Goal: Task Accomplishment & Management: Use online tool/utility

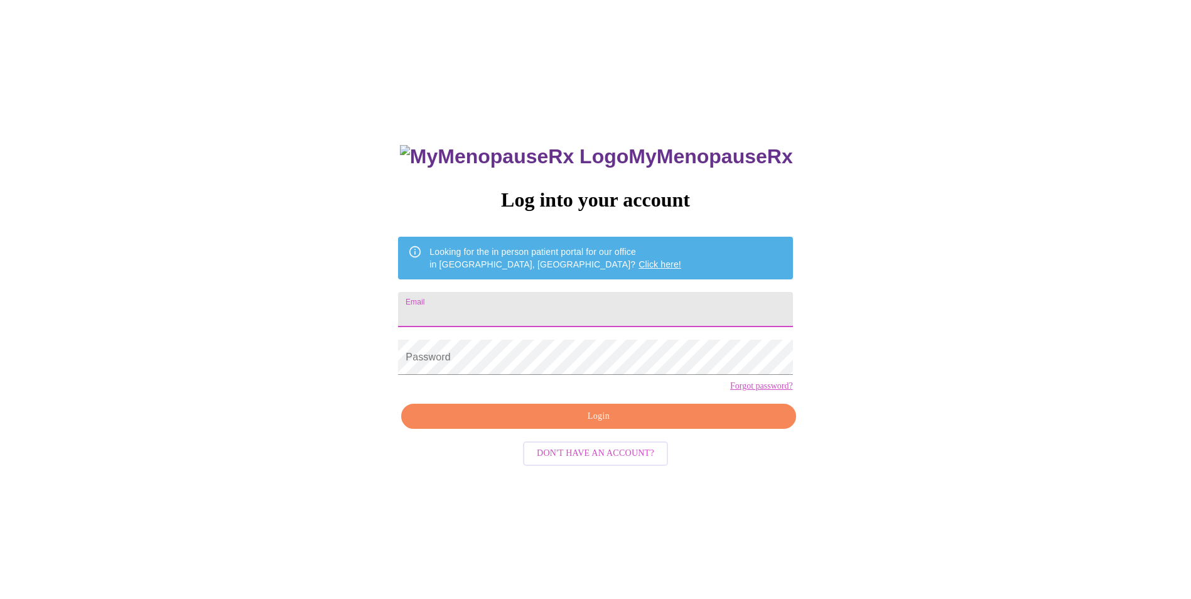
click at [619, 317] on input "Email" at bounding box center [595, 309] width 394 height 35
type input "[EMAIL_ADDRESS][DOMAIN_NAME]"
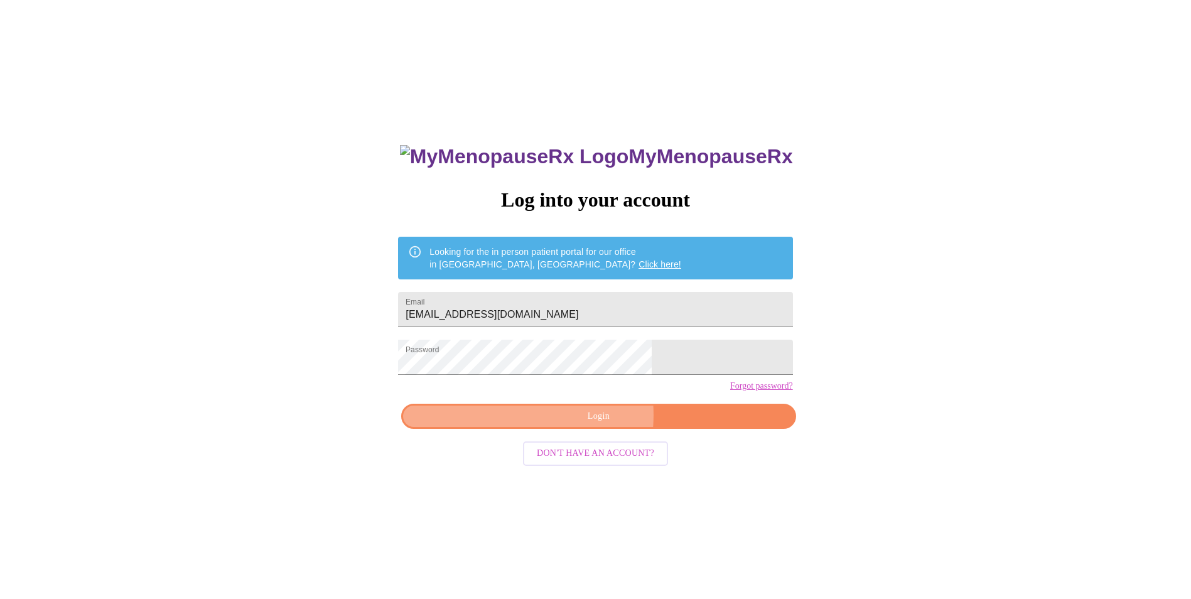
click at [575, 425] on span "Login" at bounding box center [599, 417] width 366 height 16
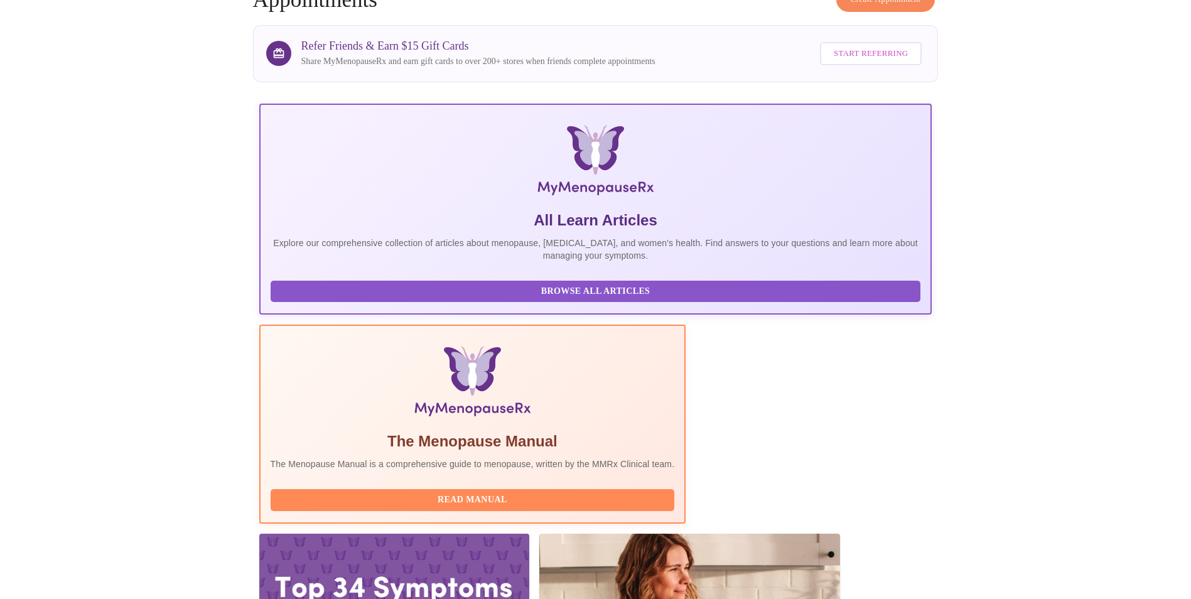
scroll to position [89, 0]
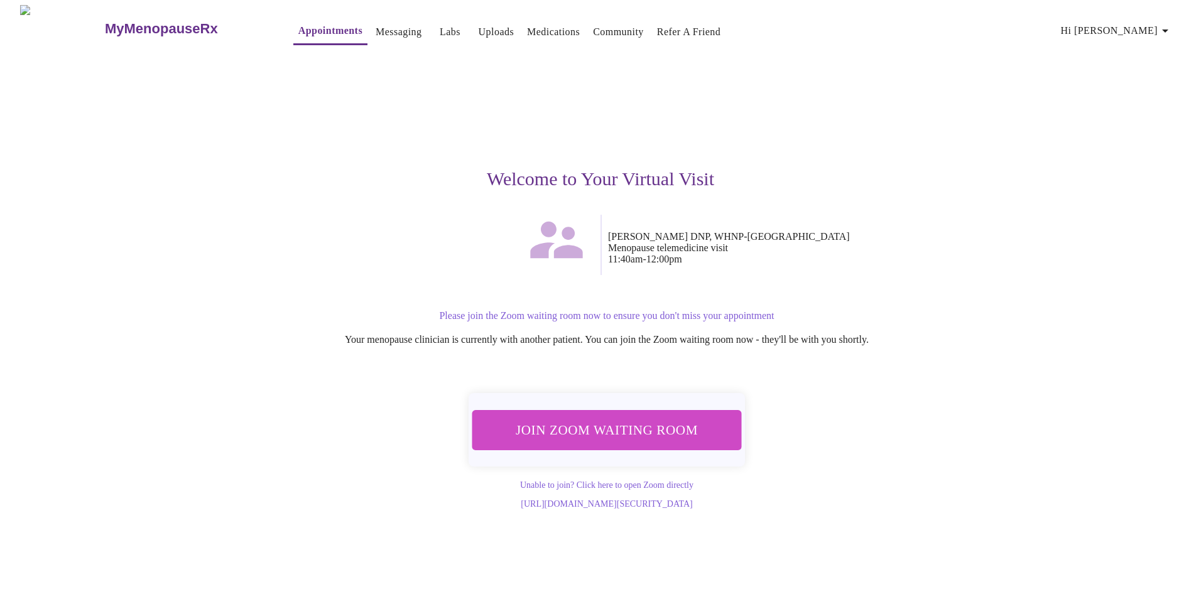
click at [690, 440] on button "Join Zoom Waiting Room" at bounding box center [607, 430] width 270 height 40
